Goal: Task Accomplishment & Management: Use online tool/utility

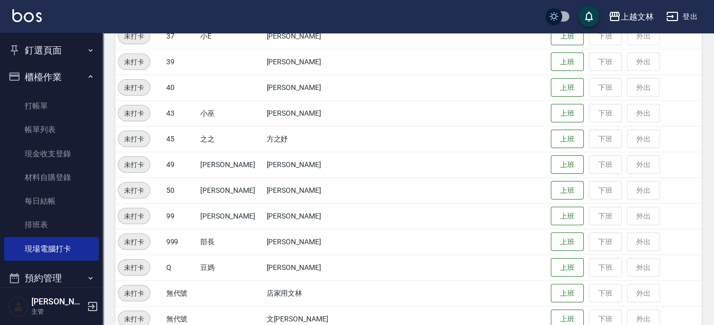
scroll to position [633, 0]
click at [564, 137] on button "上班" at bounding box center [566, 138] width 33 height 18
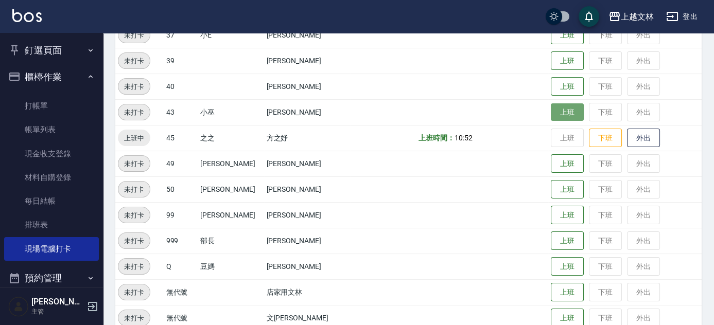
click at [556, 111] on button "上班" at bounding box center [566, 112] width 33 height 18
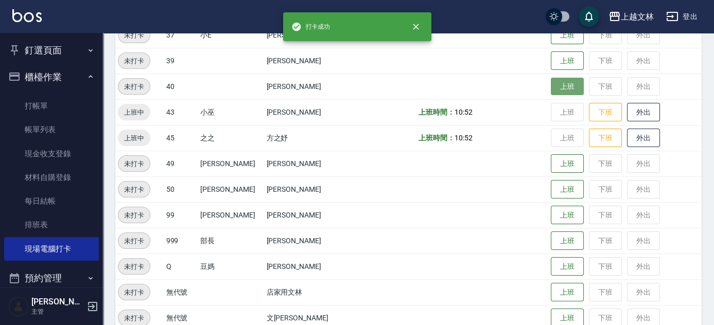
click at [555, 87] on button "上班" at bounding box center [566, 87] width 33 height 18
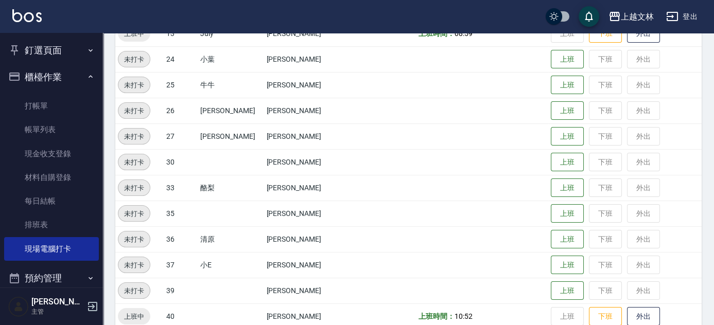
scroll to position [385, 0]
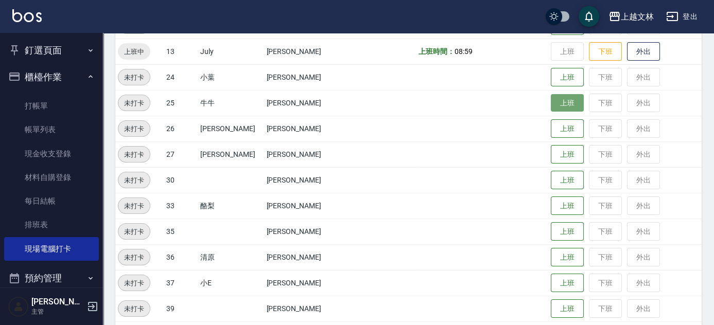
click at [553, 104] on button "上班" at bounding box center [566, 103] width 33 height 18
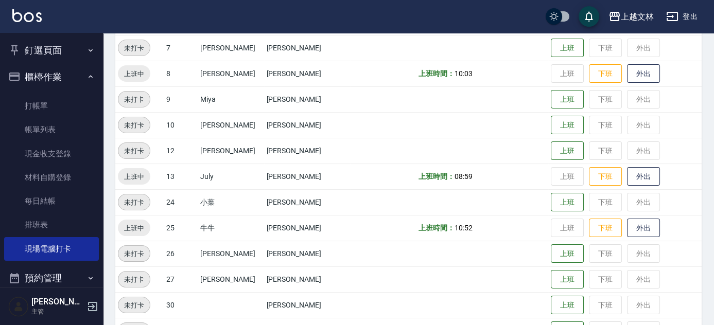
scroll to position [244, 0]
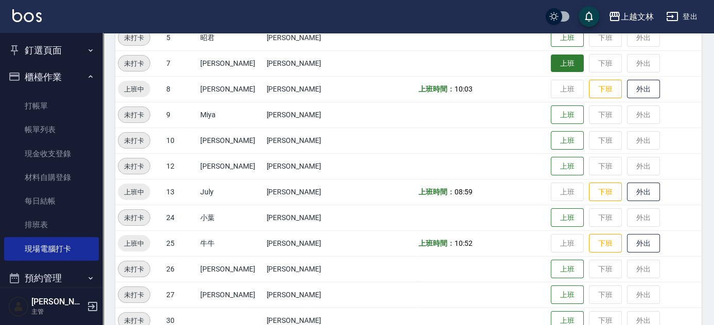
click at [550, 70] on button "上班" at bounding box center [566, 64] width 33 height 18
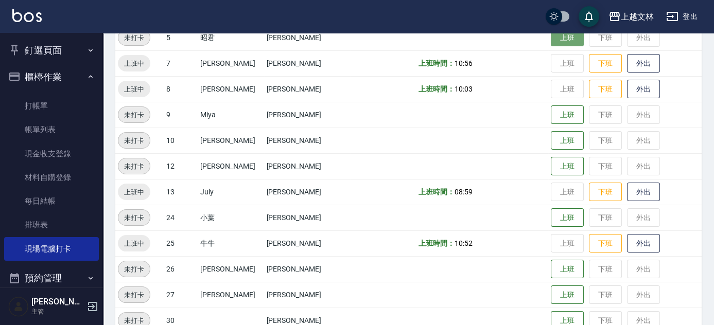
click at [562, 35] on button "上班" at bounding box center [566, 38] width 33 height 18
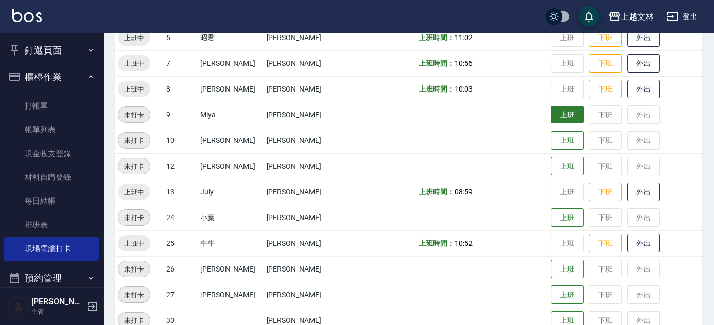
click at [554, 115] on button "上班" at bounding box center [566, 115] width 33 height 18
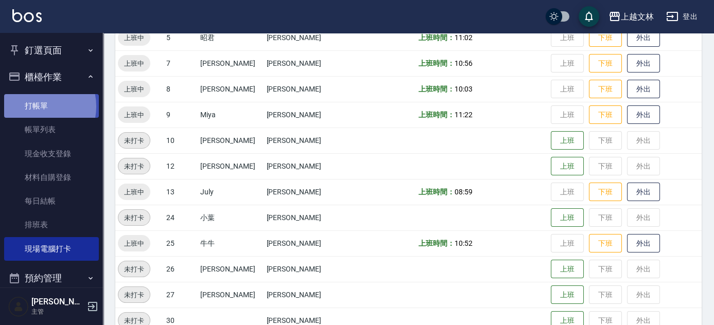
click at [34, 106] on link "打帳單" at bounding box center [51, 106] width 95 height 24
